Goal: Task Accomplishment & Management: Complete application form

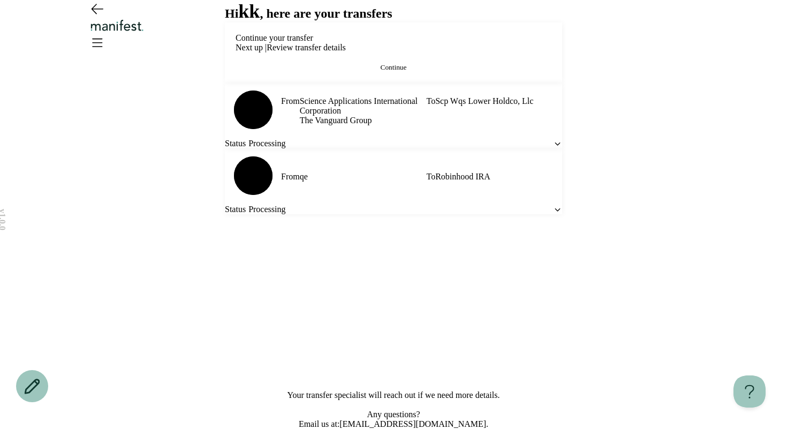
scroll to position [146, 0]
click at [553, 214] on icon at bounding box center [557, 209] width 9 height 9
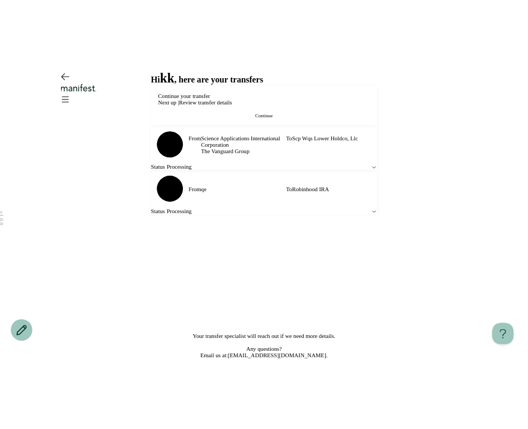
scroll to position [0, 0]
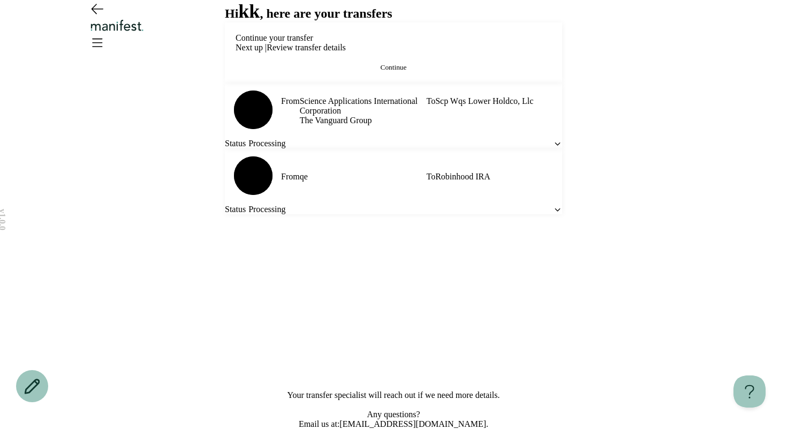
click at [427, 72] on button "Continue" at bounding box center [394, 67] width 316 height 9
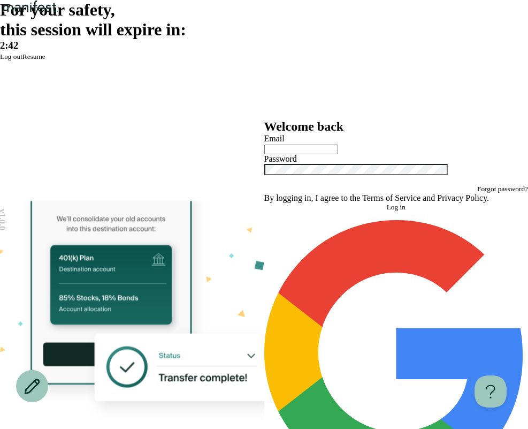
click at [46, 61] on button "Resume" at bounding box center [33, 56] width 23 height 9
